Goal: Information Seeking & Learning: Learn about a topic

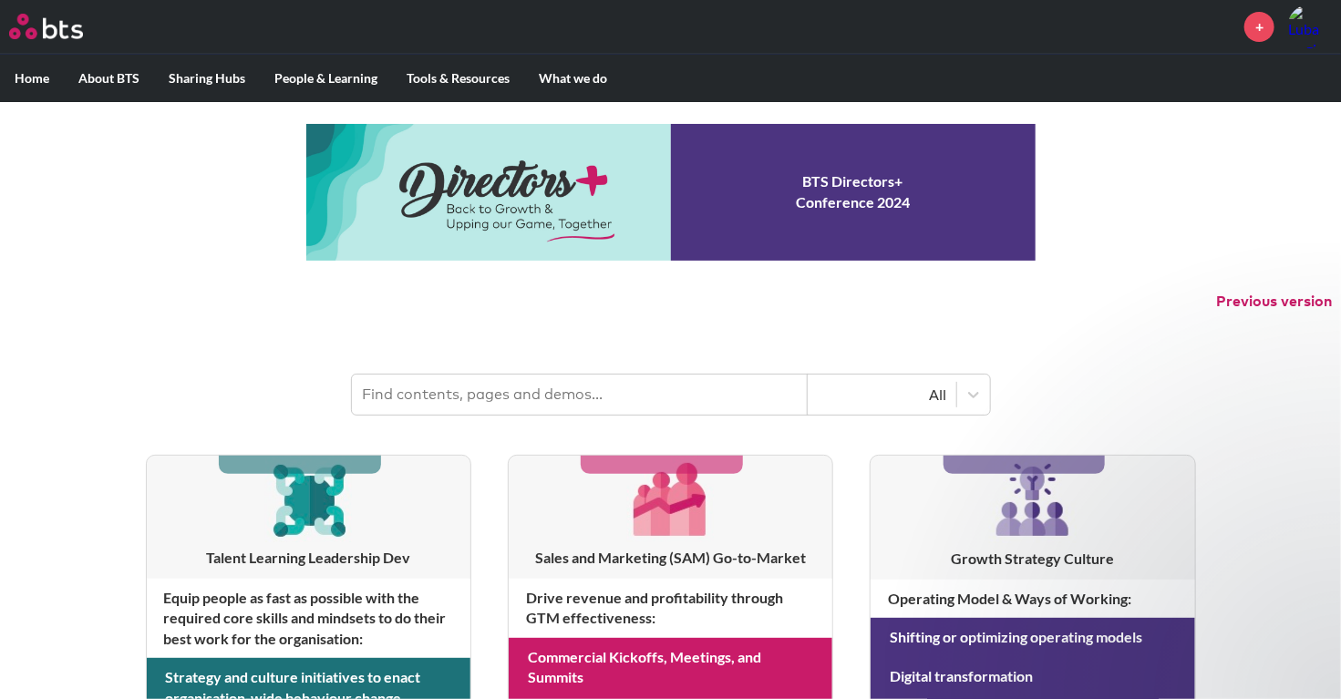
click at [564, 401] on input "text" at bounding box center [580, 395] width 456 height 40
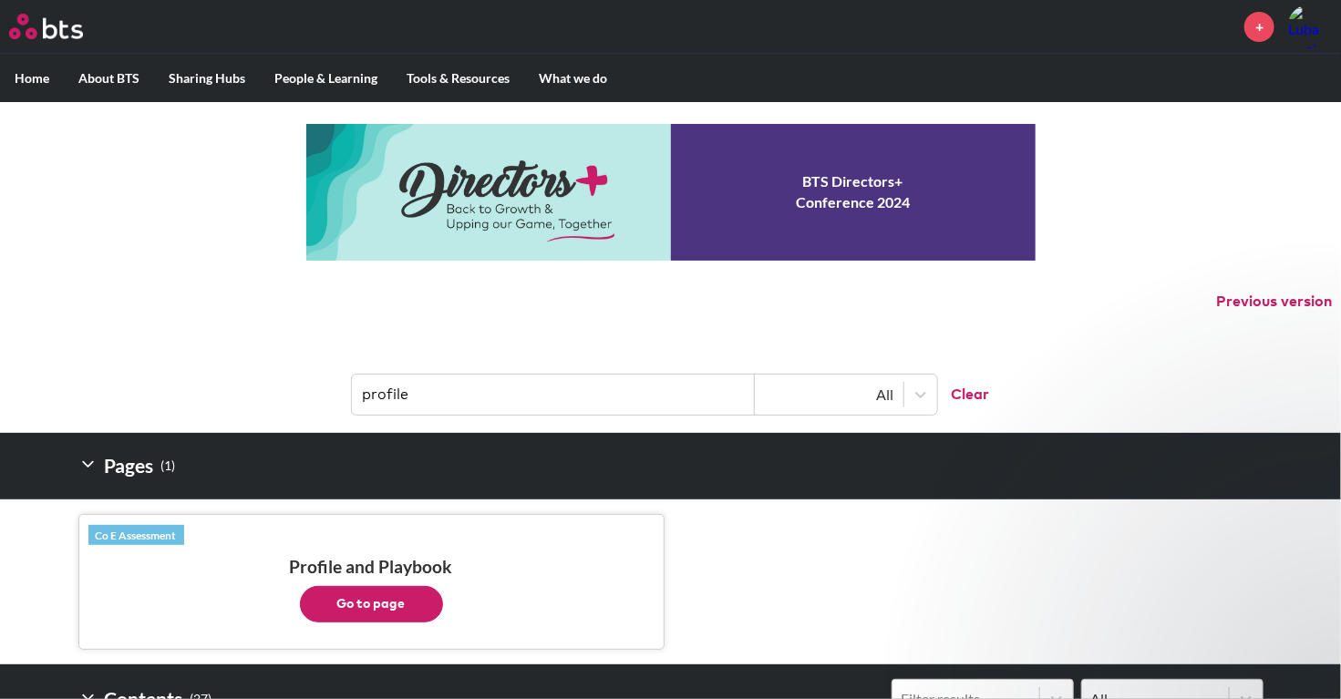
type input "profile"
click at [398, 586] on button "Go to page" at bounding box center [371, 604] width 143 height 36
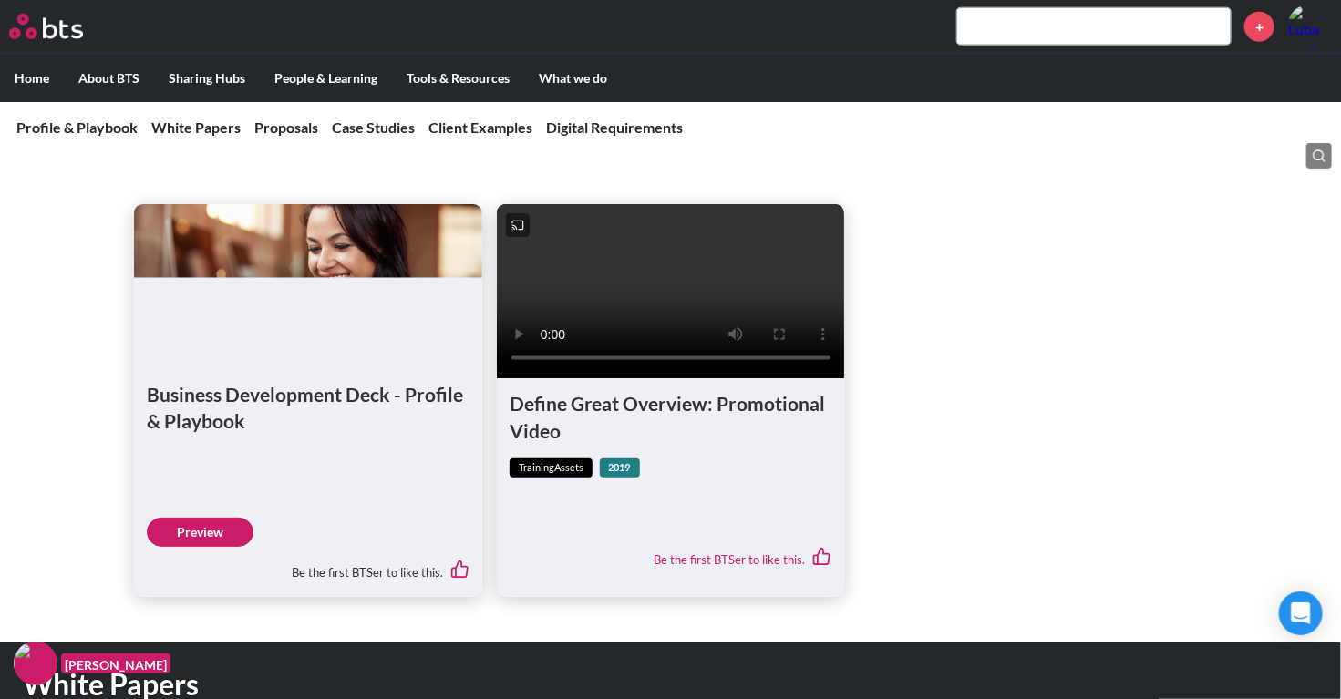
scroll to position [910, 0]
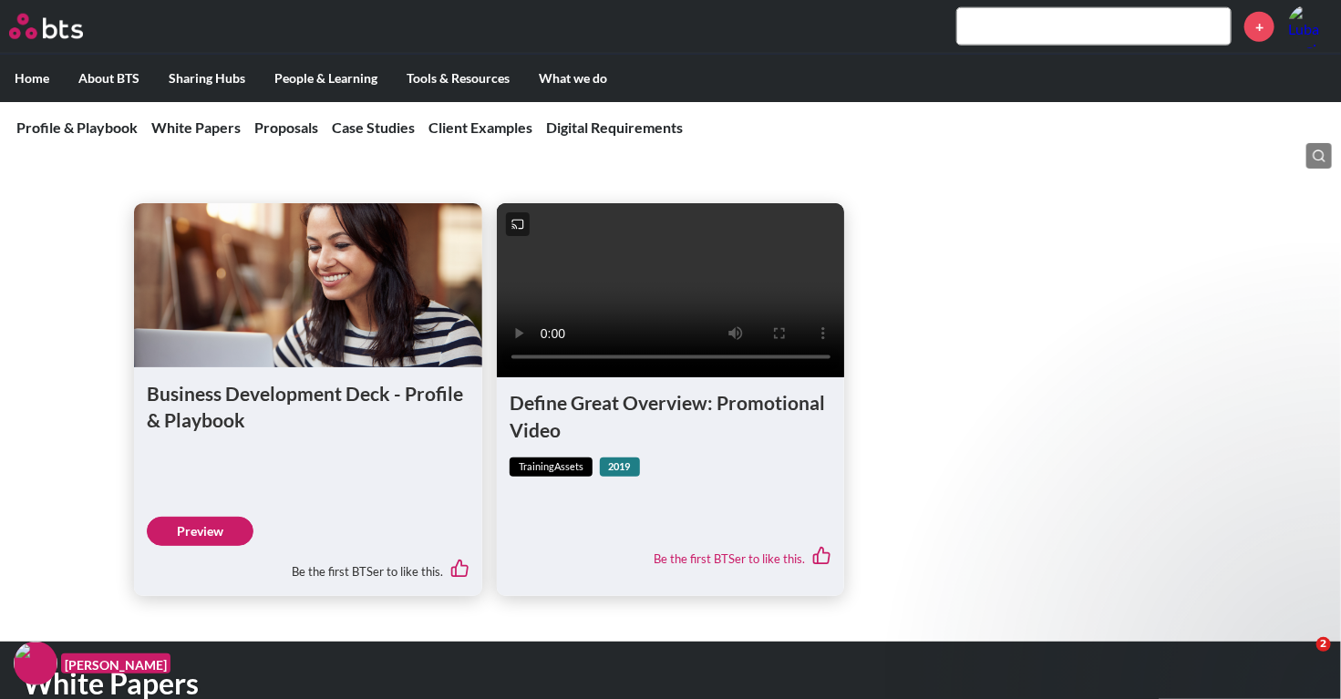
click at [247, 546] on link "Preview" at bounding box center [200, 531] width 107 height 29
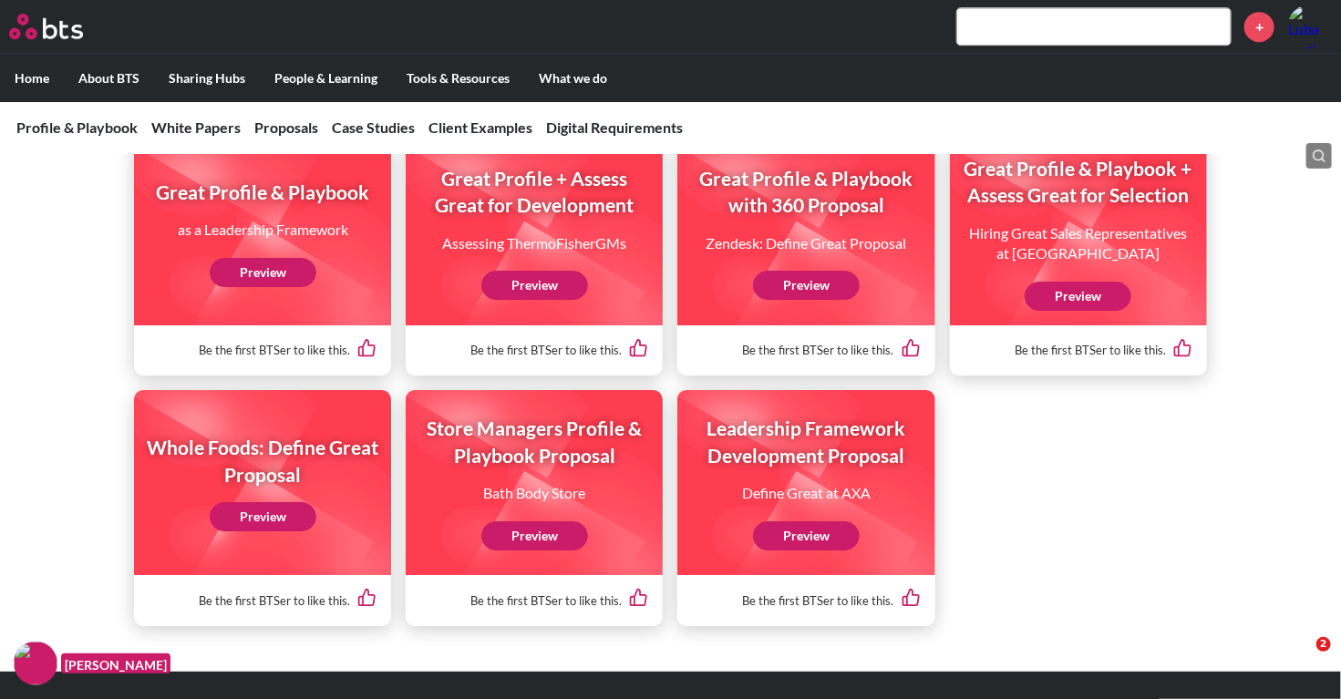
scroll to position [2657, 0]
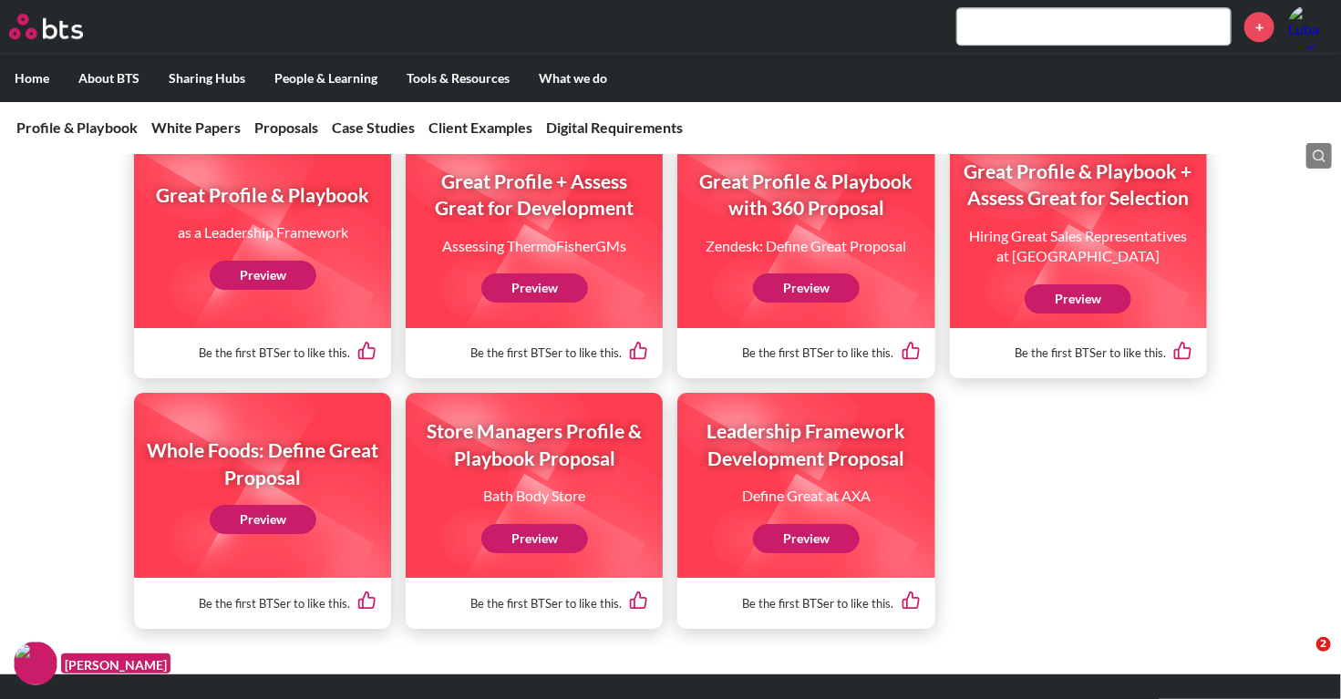
click at [264, 534] on link "Preview" at bounding box center [263, 519] width 107 height 29
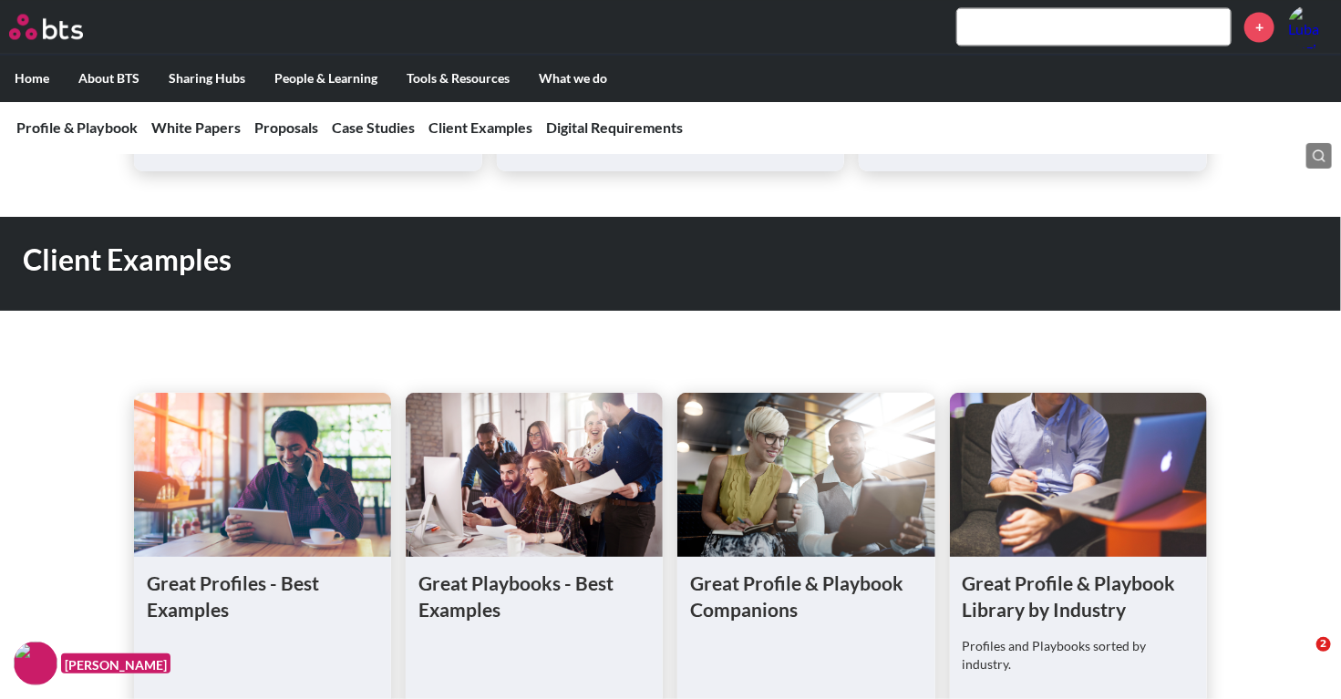
scroll to position [5017, 0]
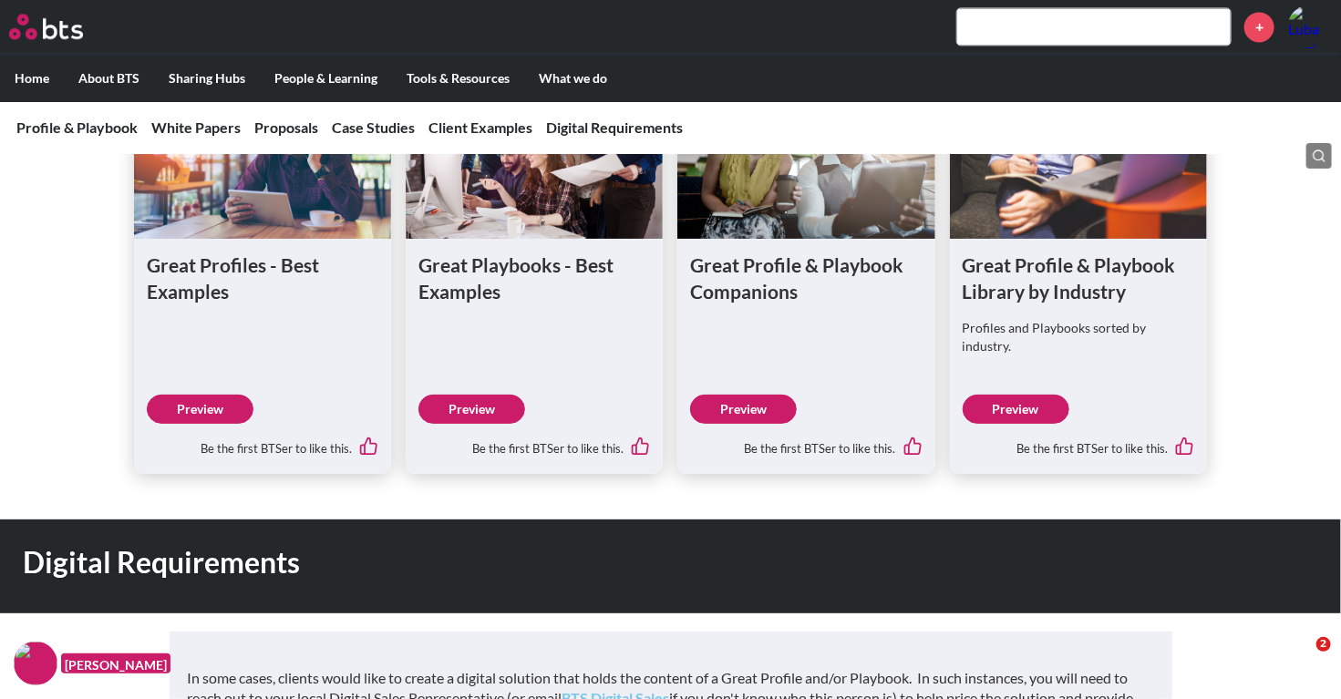
click at [202, 415] on link "Preview" at bounding box center [200, 409] width 107 height 29
click at [767, 418] on link "Preview" at bounding box center [743, 409] width 107 height 29
click at [1019, 395] on link "Preview" at bounding box center [1016, 409] width 107 height 29
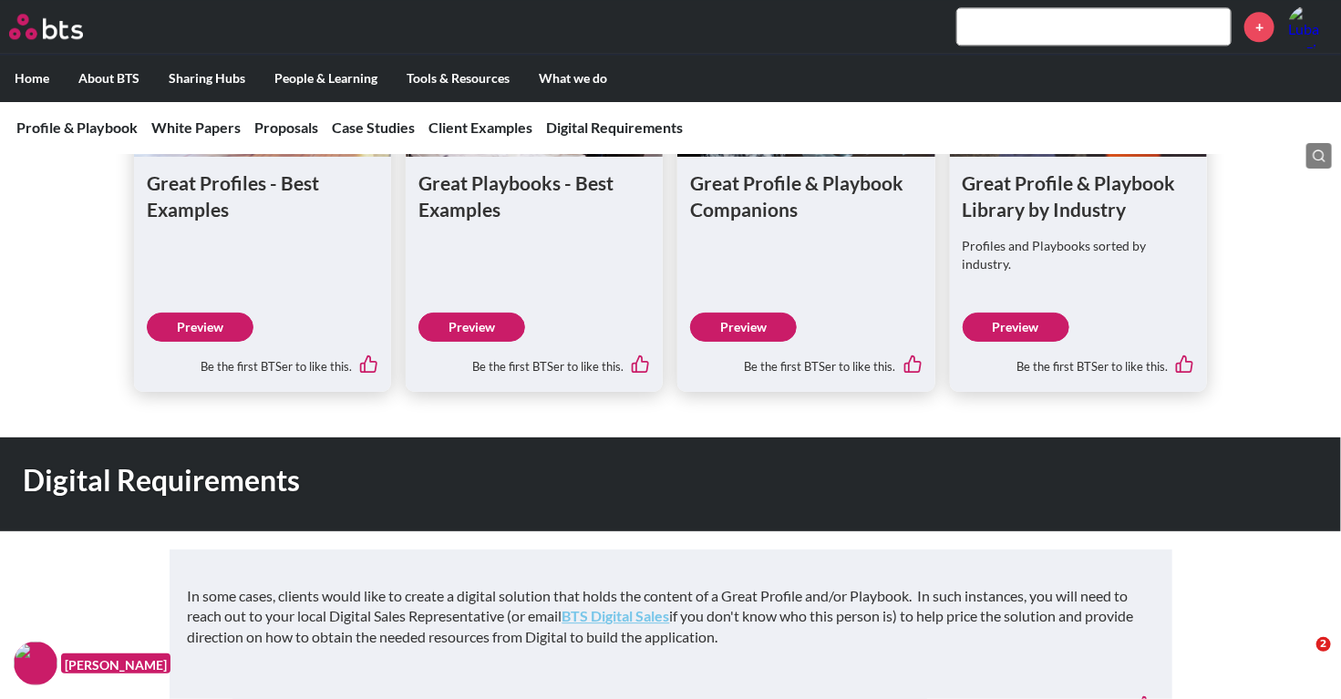
scroll to position [5082, 0]
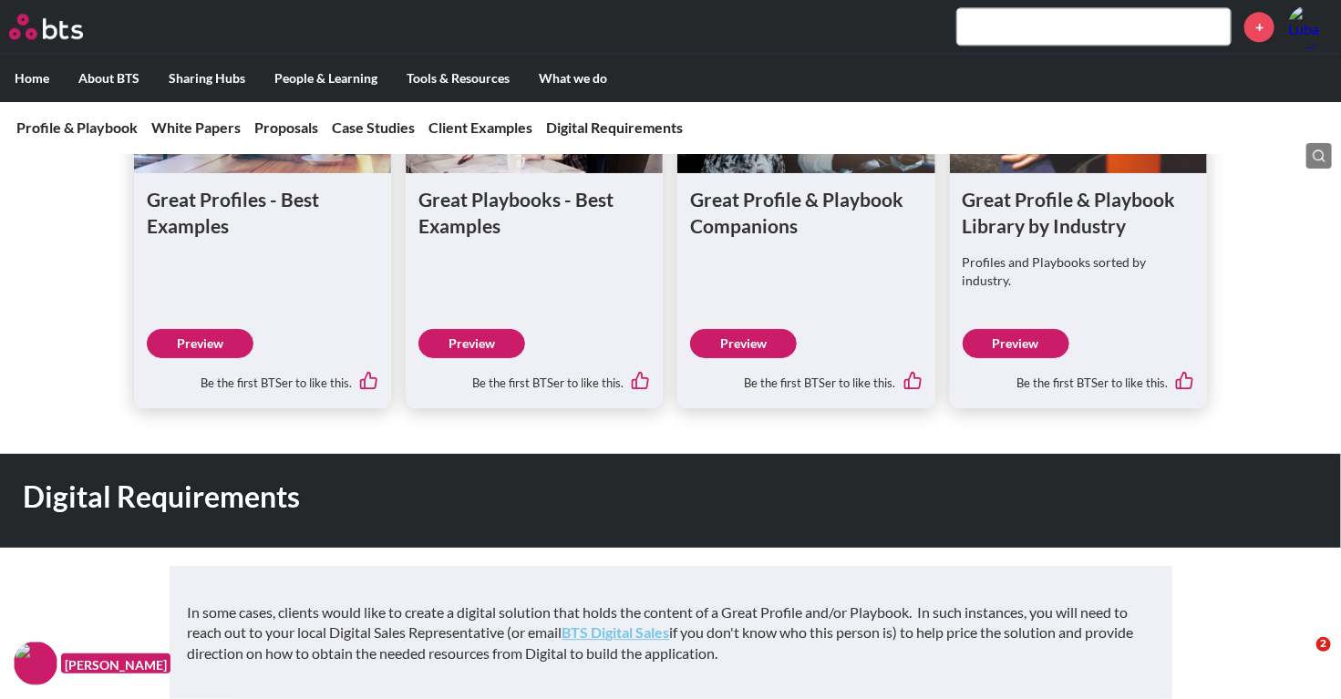
click at [737, 355] on link "Preview" at bounding box center [743, 343] width 107 height 29
click at [646, 629] on link "BTS Digital Sales" at bounding box center [617, 632] width 108 height 17
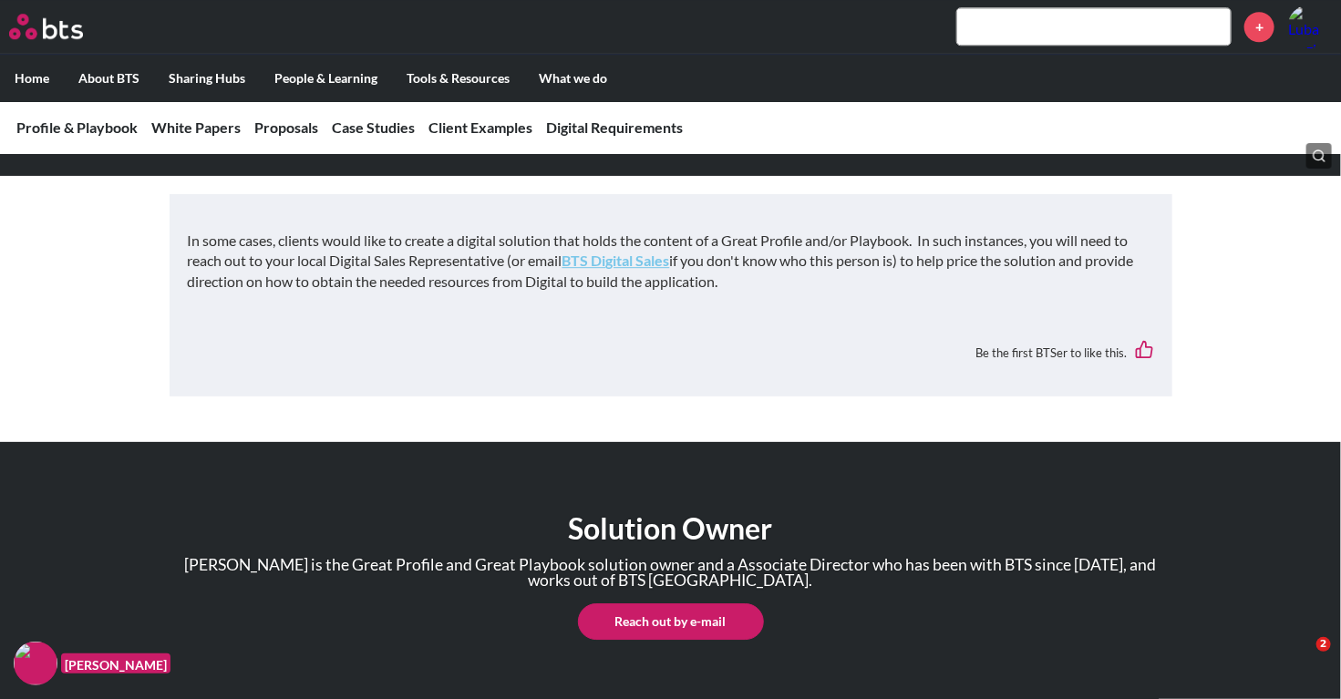
click at [385, 500] on div "Solution Owner [PERSON_NAME] is the Great Profile and Great Playbook solution o…" at bounding box center [670, 579] width 1341 height 274
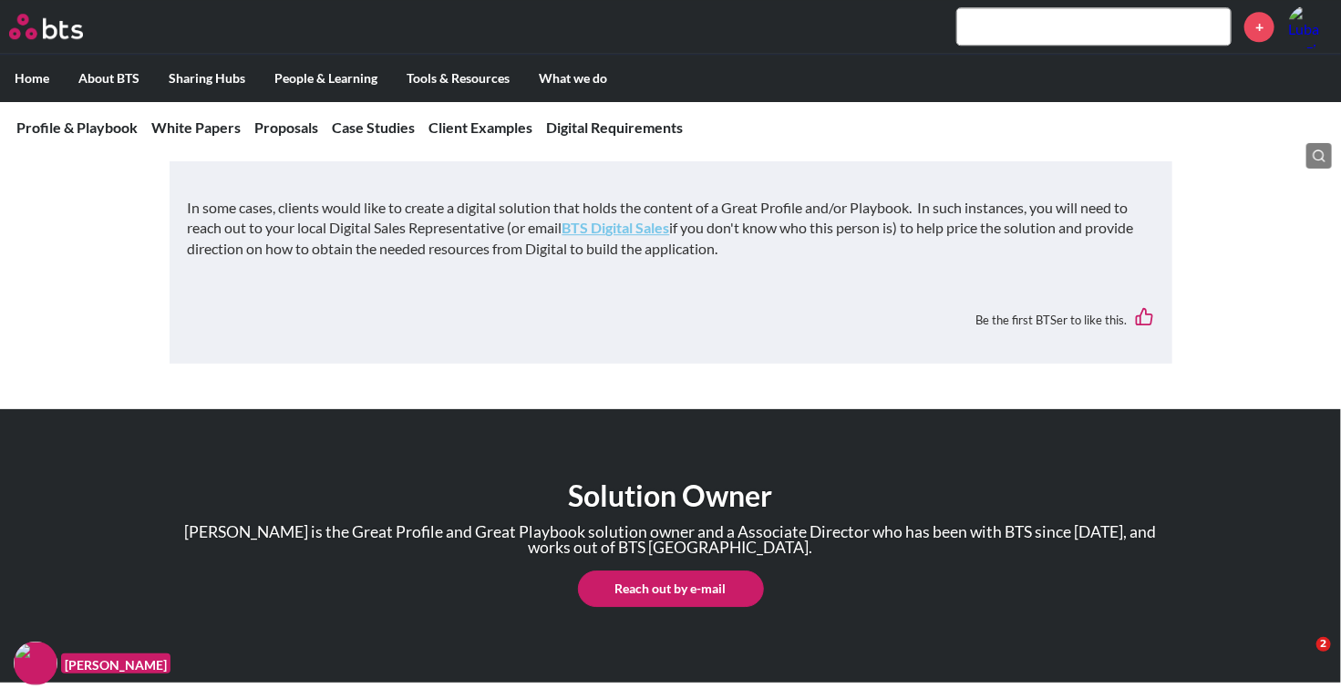
scroll to position [5044, 0]
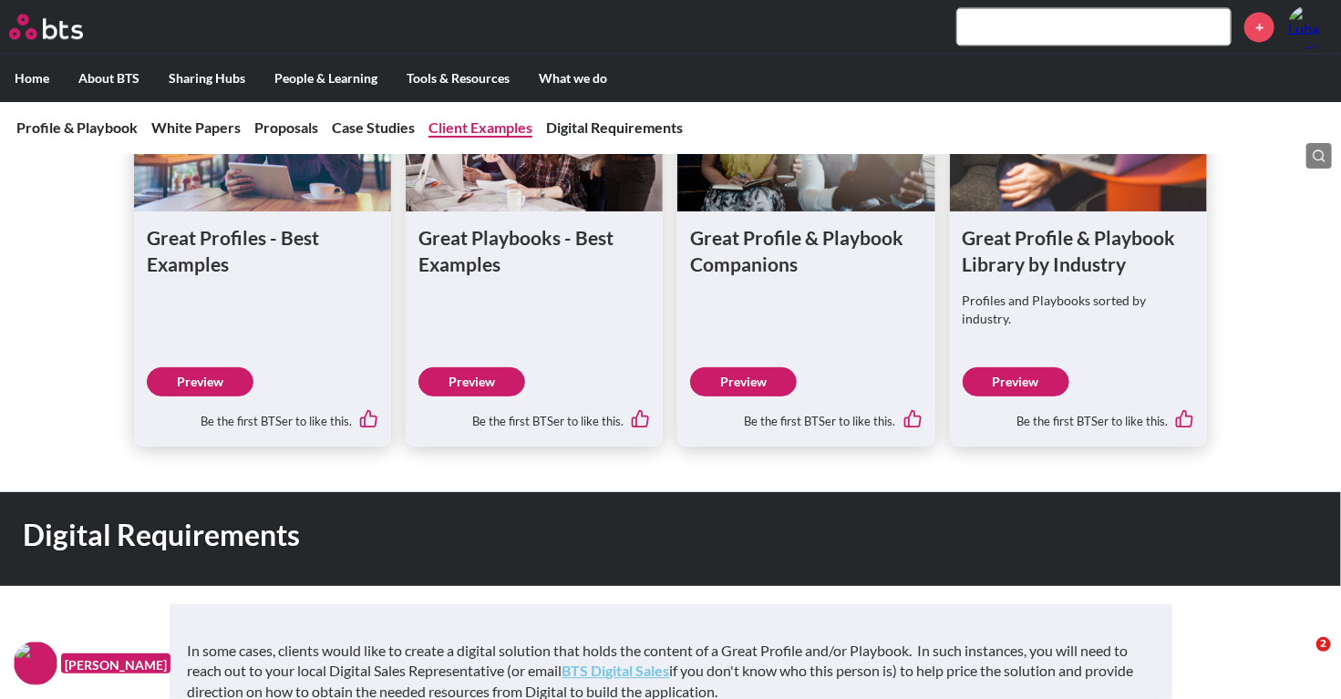
click at [486, 131] on link "Client Examples" at bounding box center [481, 127] width 104 height 17
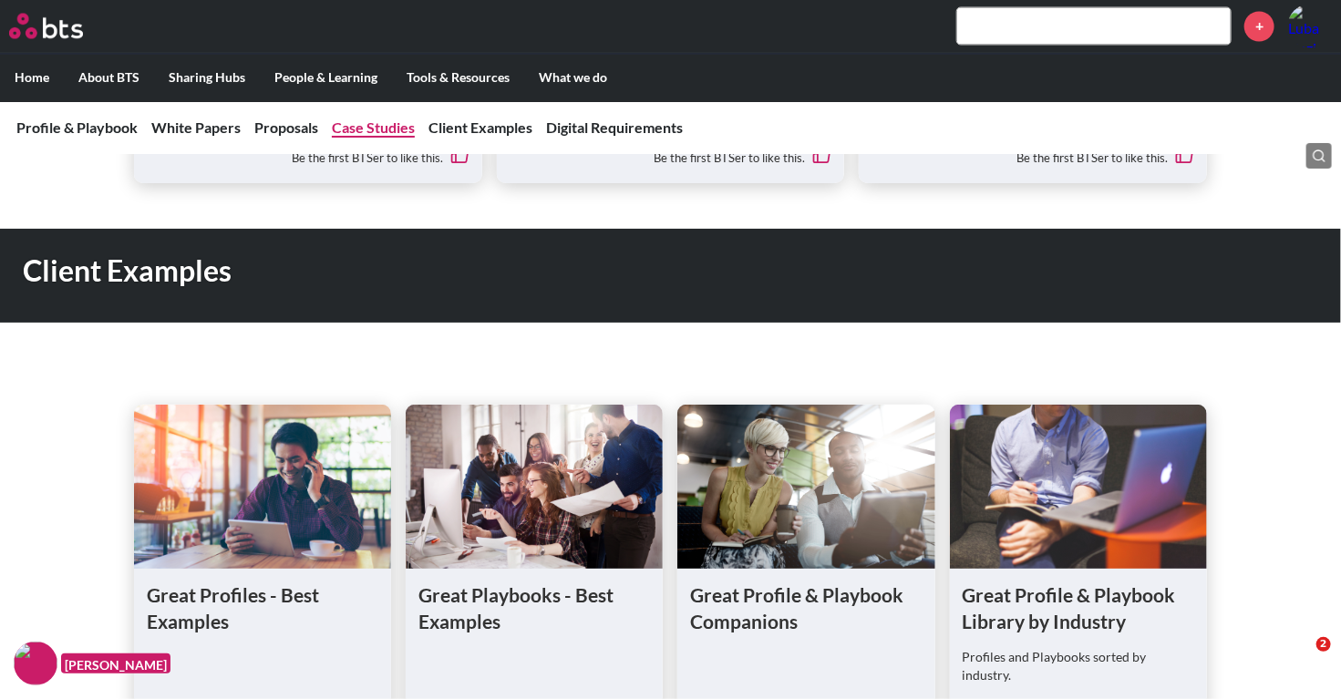
scroll to position [4706, 0]
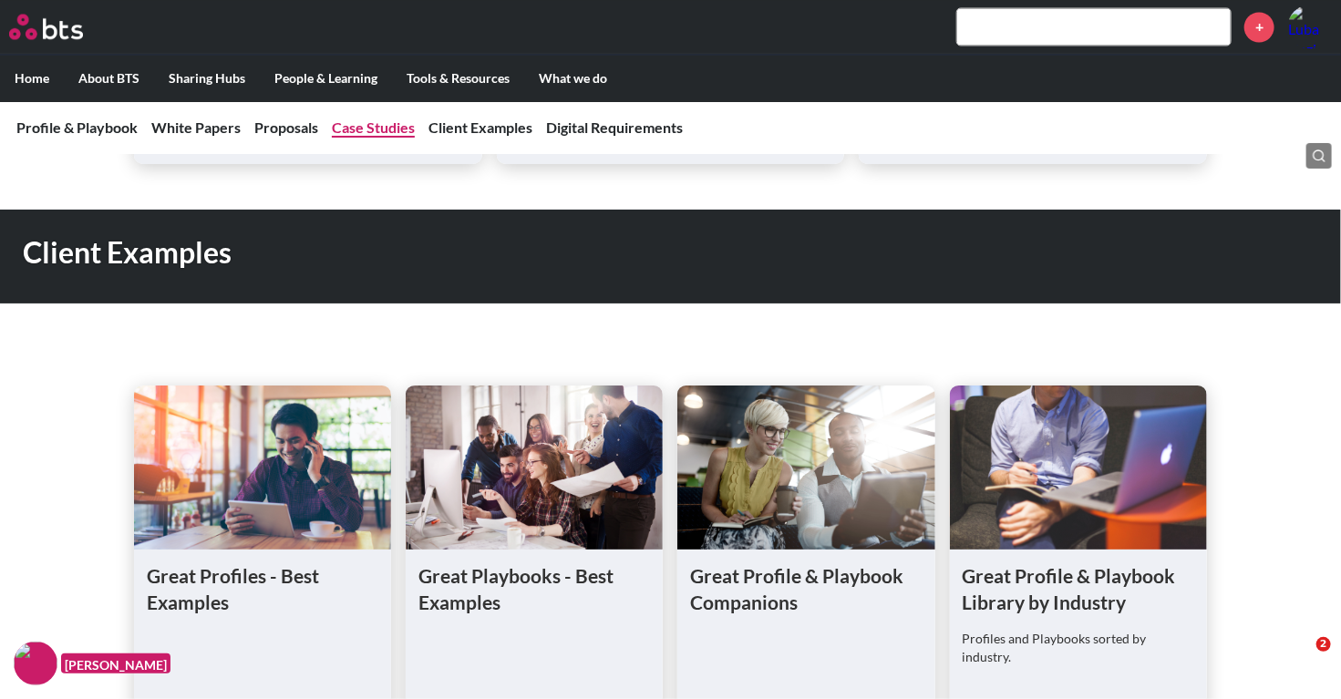
click at [369, 125] on link "Case Studies" at bounding box center [373, 127] width 83 height 17
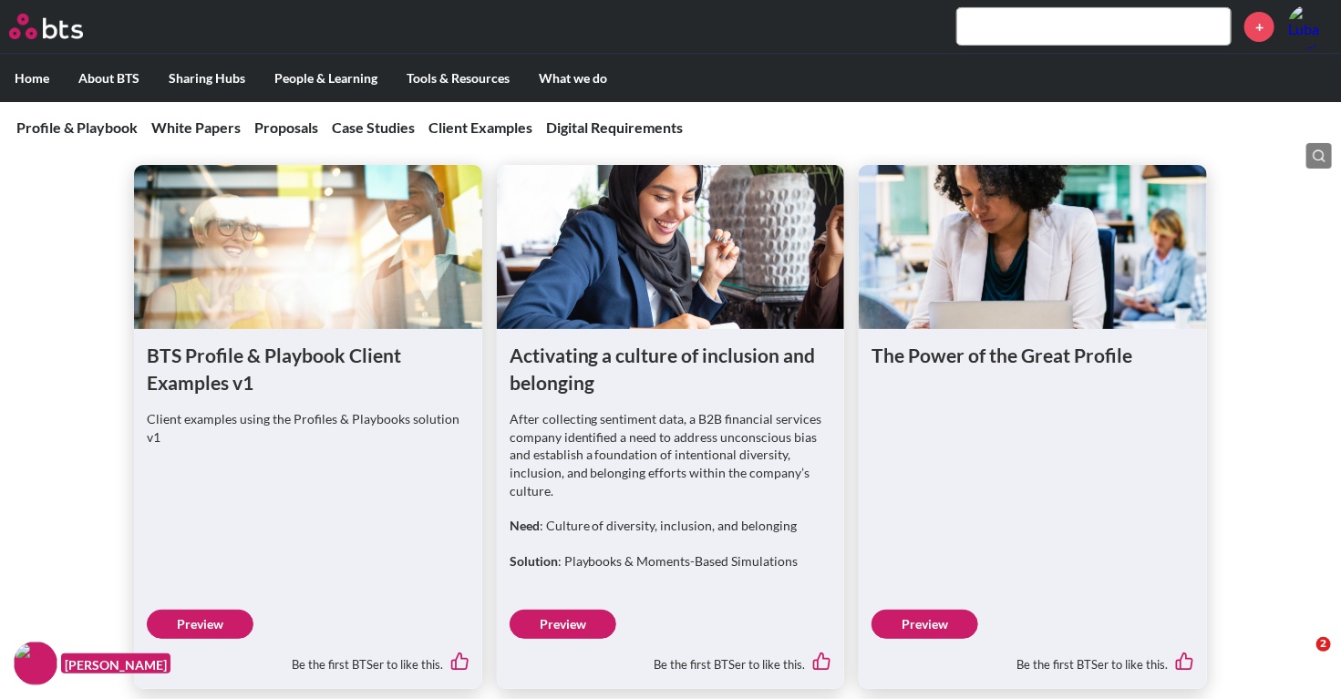
scroll to position [3343, 0]
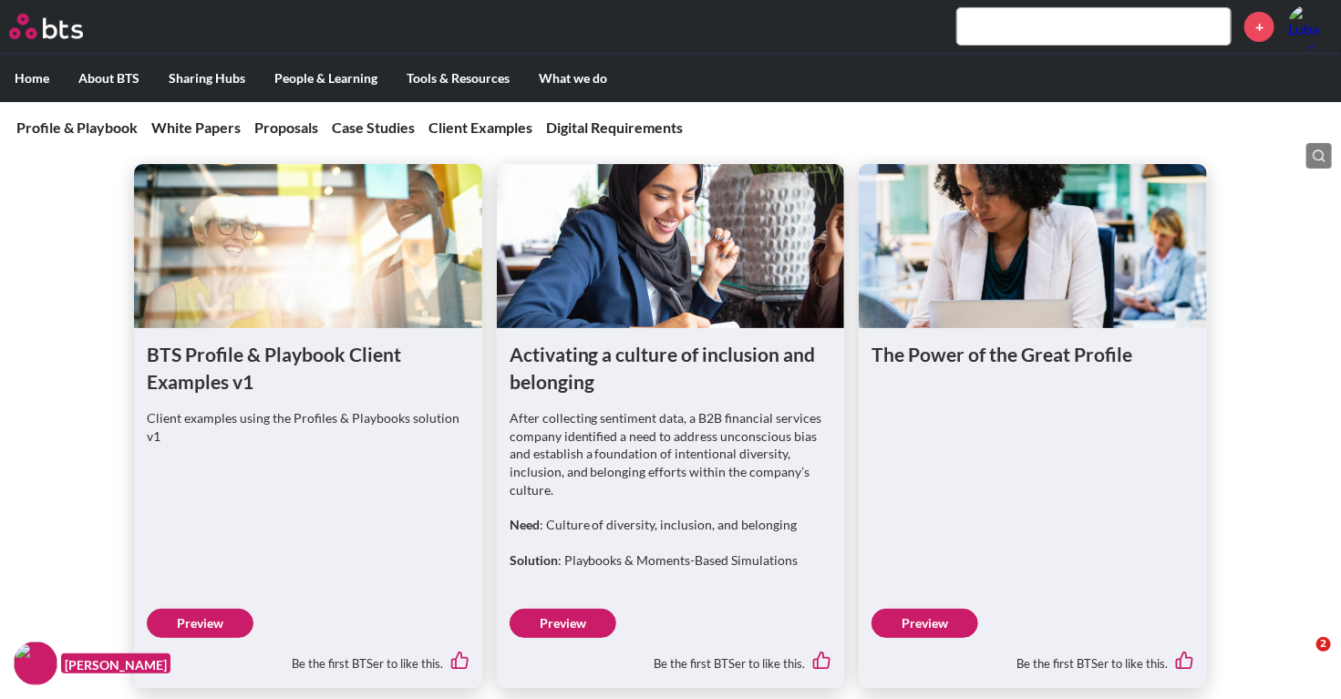
click at [222, 638] on link "Preview" at bounding box center [200, 623] width 107 height 29
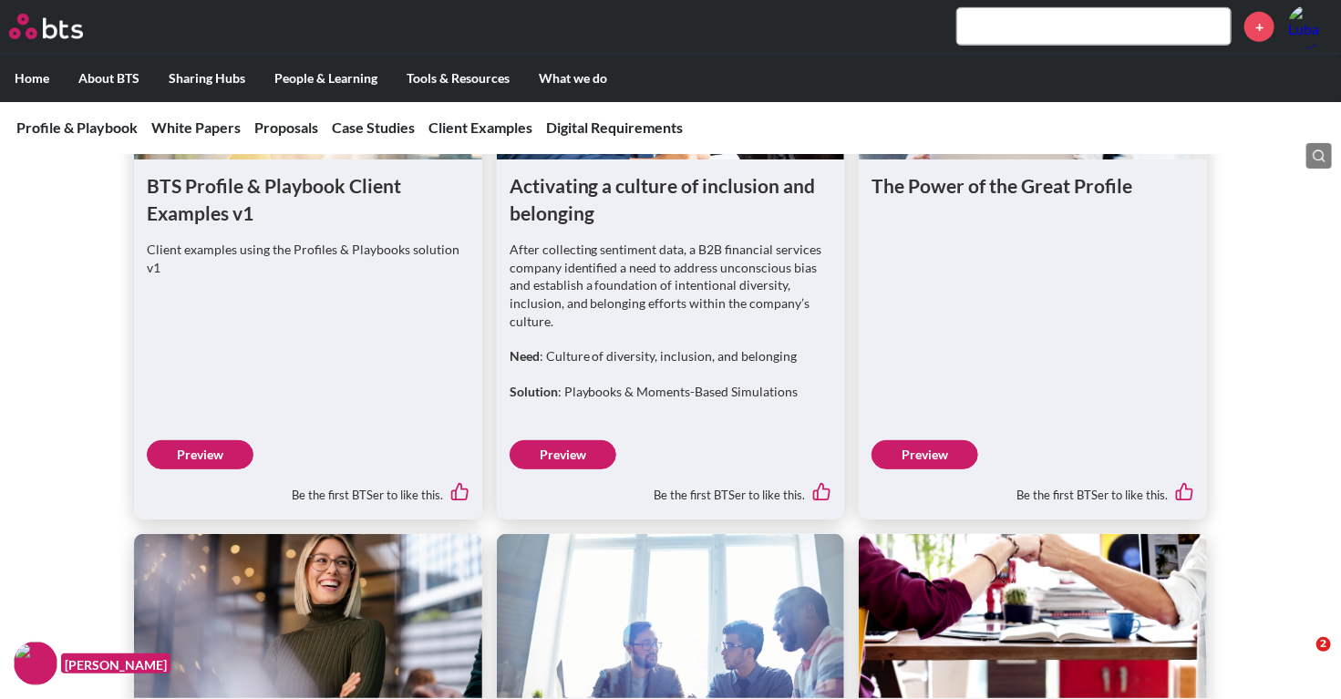
scroll to position [3512, 0]
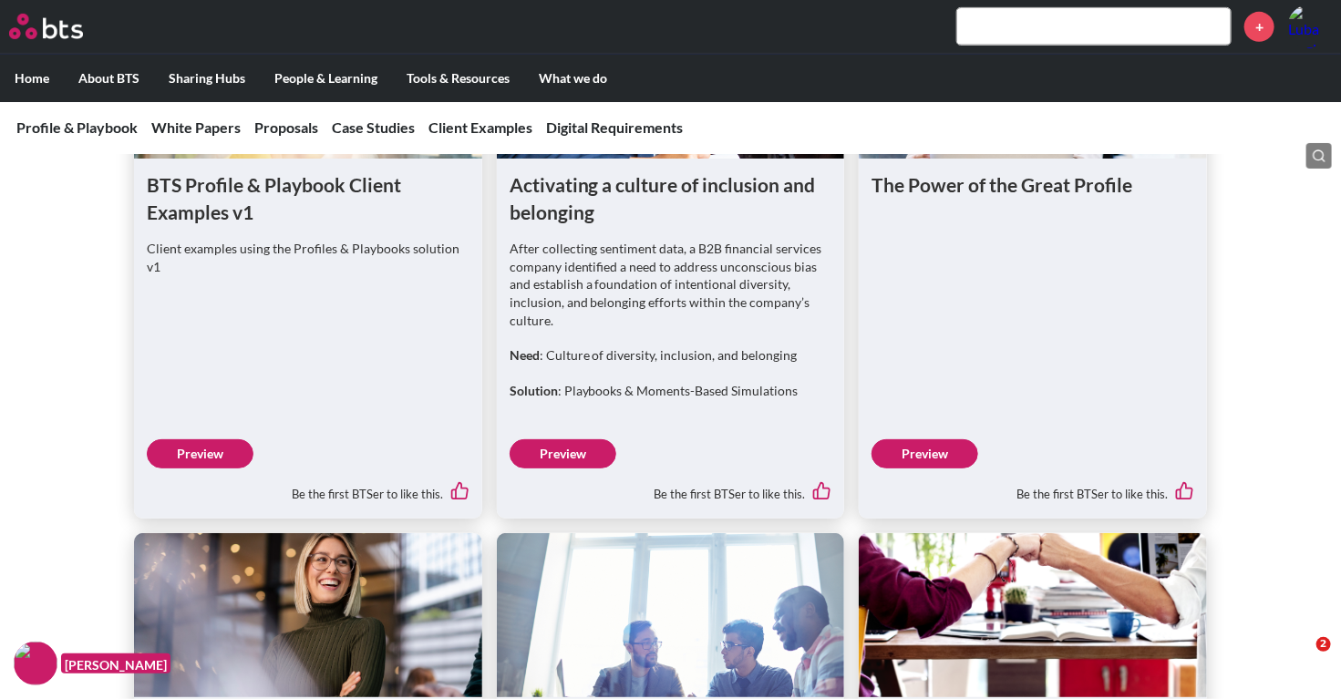
click at [974, 468] on link "Preview" at bounding box center [925, 453] width 107 height 29
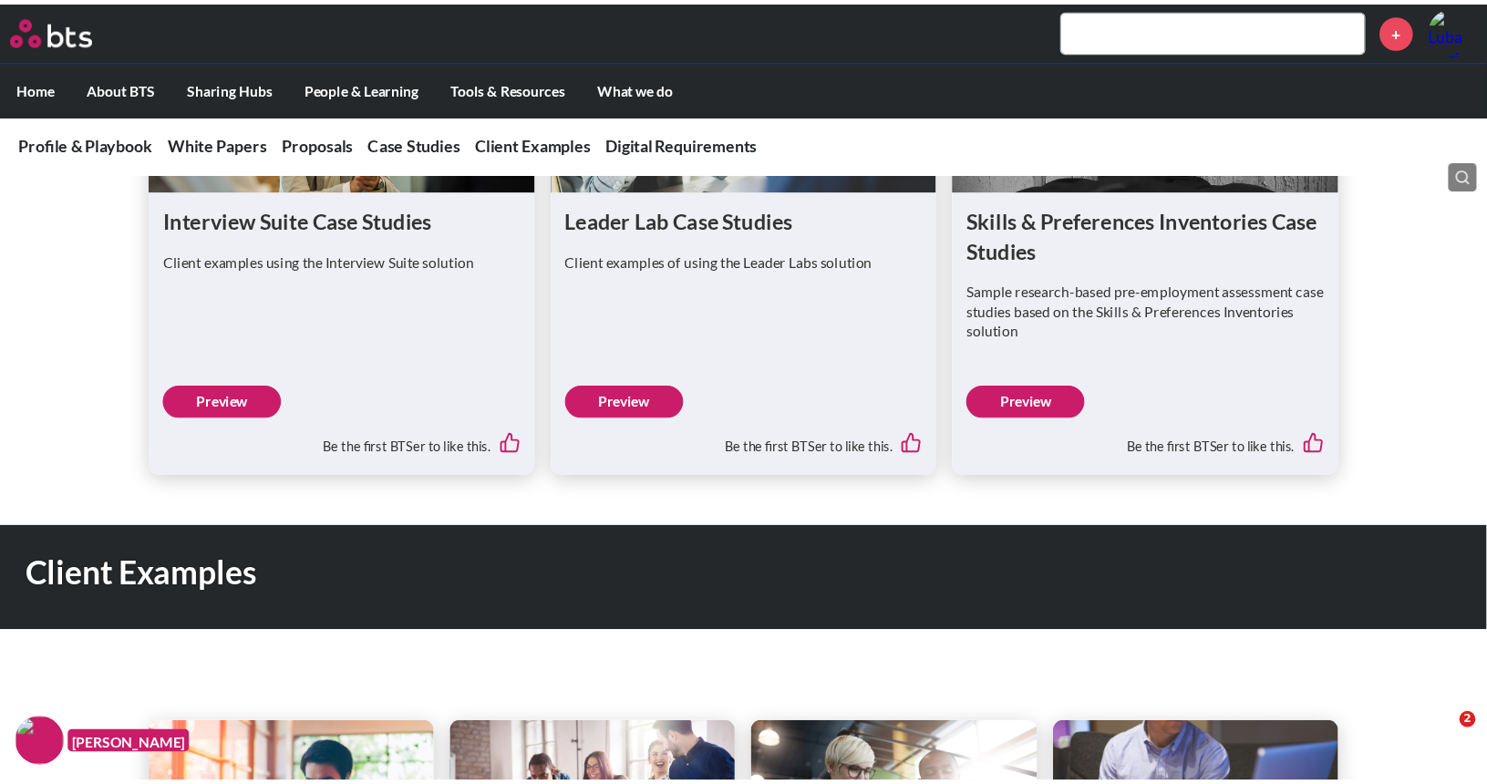
scroll to position [4424, 0]
